Goal: Task Accomplishment & Management: Manage account settings

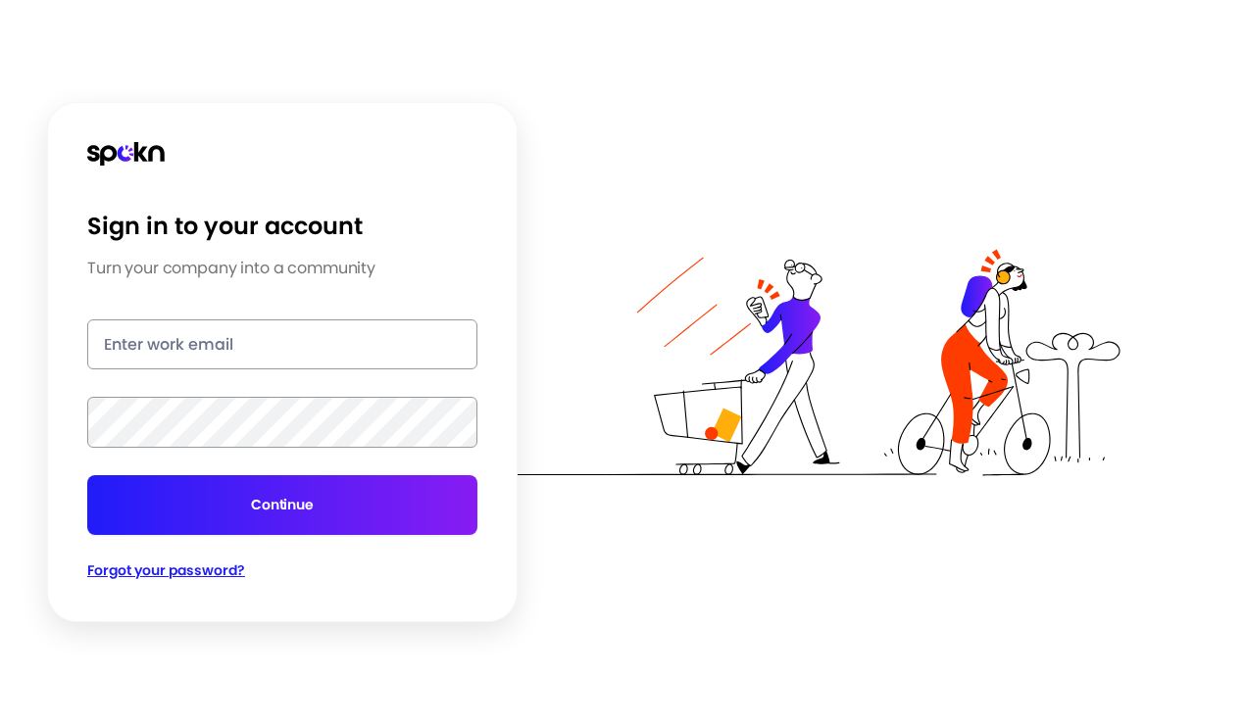
click at [239, 340] on input "email" at bounding box center [282, 345] width 390 height 50
click at [55, 497] on div "Sign in to your account Turn your company into a community Continue Forgot your…" at bounding box center [282, 362] width 471 height 520
click at [363, 350] on input "email" at bounding box center [282, 345] width 390 height 50
type input "[PERSON_NAME][EMAIL_ADDRESS][PERSON_NAME][DOMAIN_NAME]"
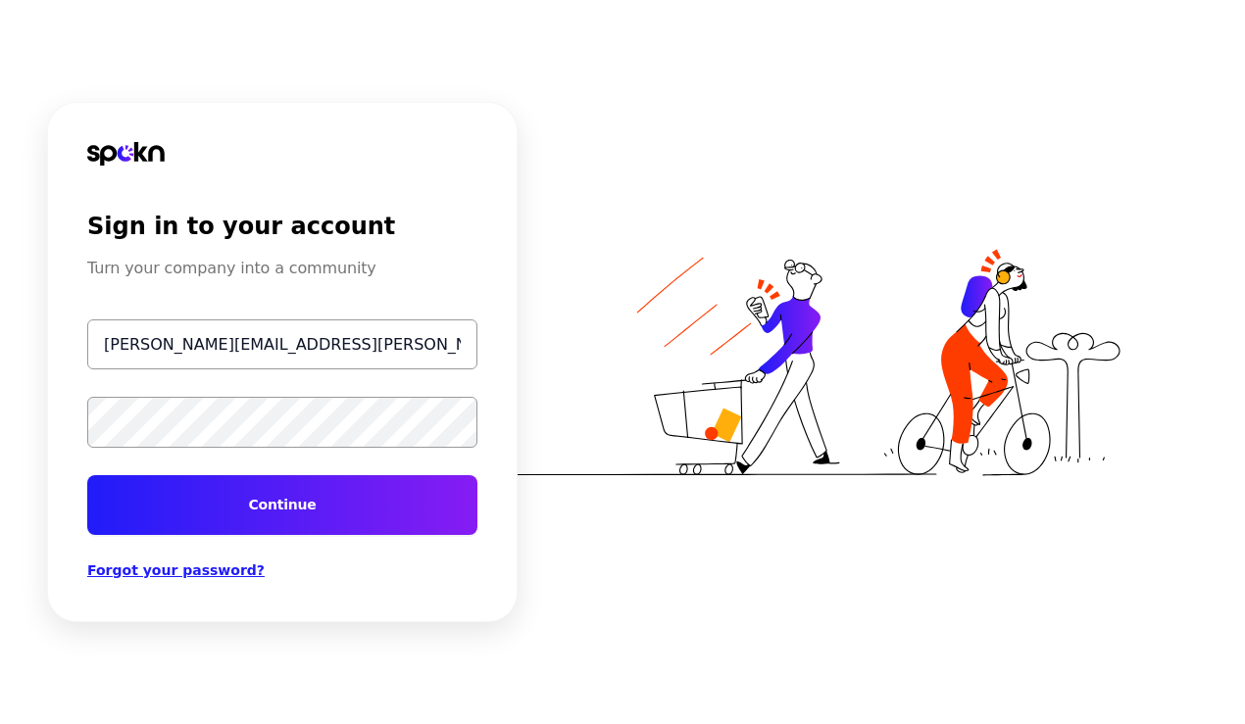
click at [87, 475] on button "Continue" at bounding box center [282, 505] width 390 height 60
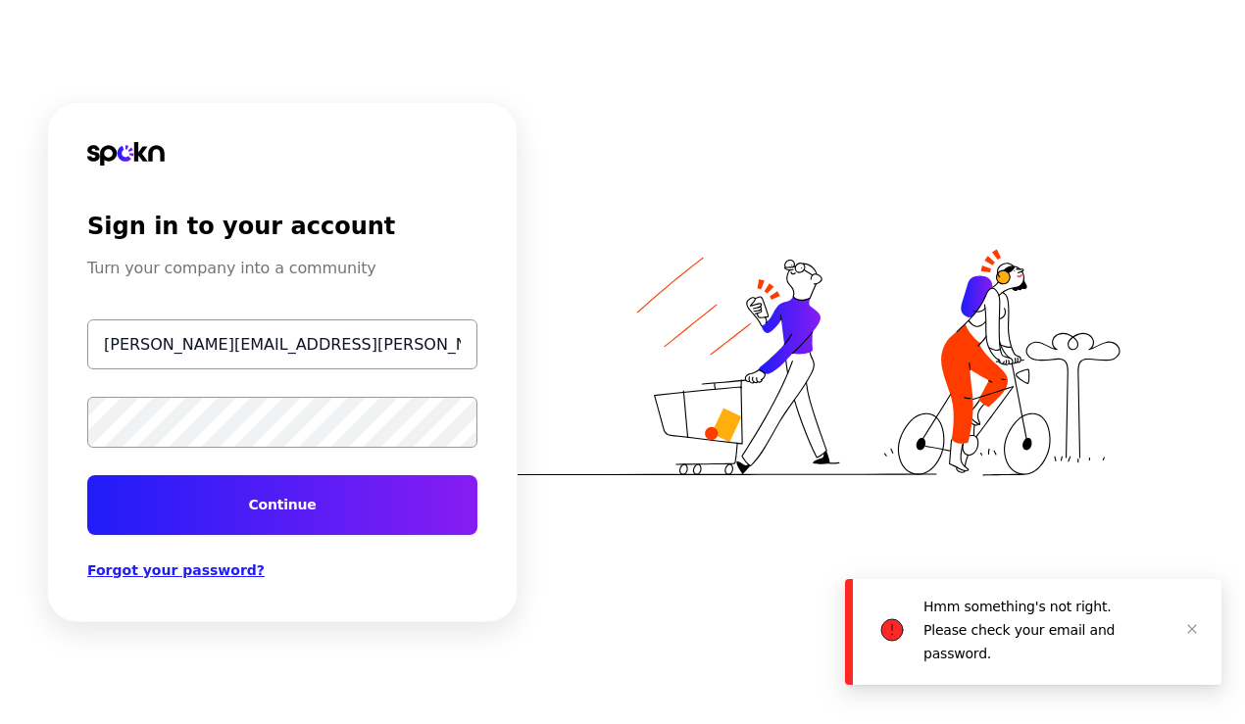
click at [300, 483] on button "Continue" at bounding box center [282, 505] width 390 height 60
